Goal: Transaction & Acquisition: Purchase product/service

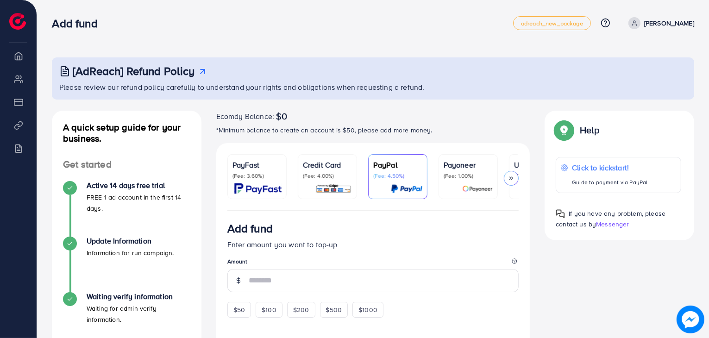
drag, startPoint x: 150, startPoint y: 0, endPoint x: 168, endPoint y: 37, distance: 40.2
click at [168, 37] on nav "Add fund adreach_new_package Help Center Contact Support Plans and Pricing Term…" at bounding box center [373, 22] width 642 height 33
click at [24, 65] on li "Overview" at bounding box center [18, 55] width 37 height 19
click at [328, 165] on p "Credit Card" at bounding box center [327, 164] width 49 height 11
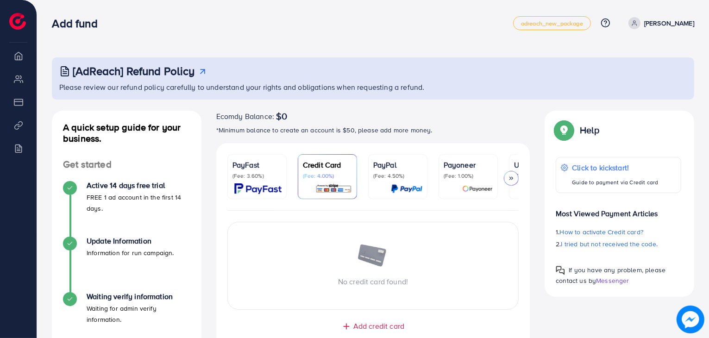
click at [506, 180] on div at bounding box center [511, 178] width 15 height 15
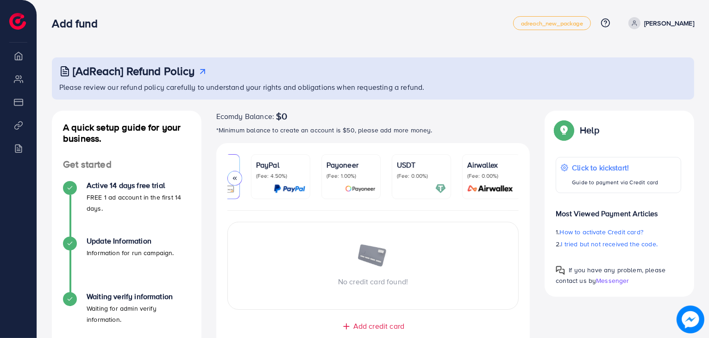
scroll to position [0, 119]
click at [241, 178] on div at bounding box center [234, 178] width 15 height 15
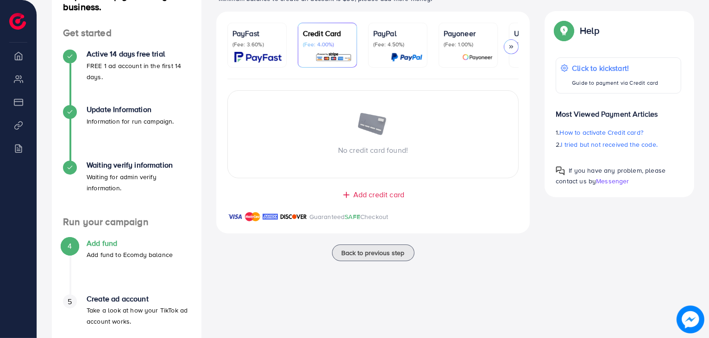
scroll to position [169, 0]
